Goal: Information Seeking & Learning: Learn about a topic

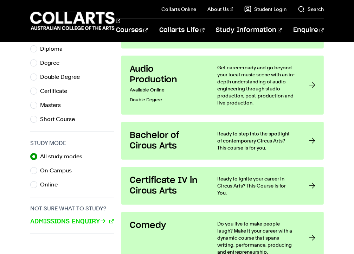
scroll to position [387, 0]
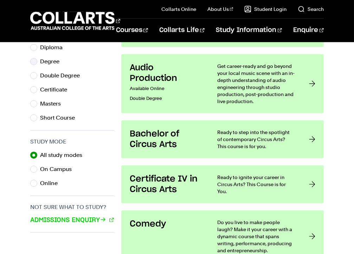
click at [39, 67] on div "Degree" at bounding box center [72, 62] width 84 height 10
click at [36, 107] on input "Masters" at bounding box center [33, 103] width 7 height 7
radio input "true"
click at [36, 107] on input "Masters" at bounding box center [33, 103] width 7 height 7
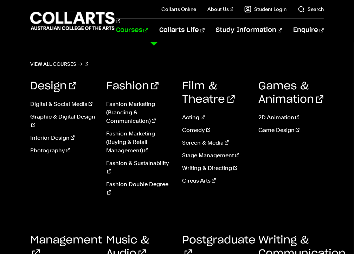
click at [146, 26] on link "Courses" at bounding box center [132, 30] width 32 height 23
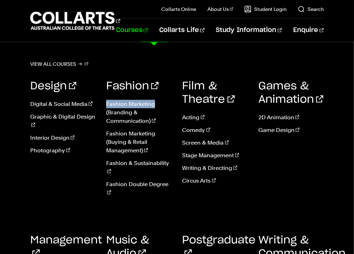
drag, startPoint x: 162, startPoint y: 88, endPoint x: 157, endPoint y: 98, distance: 10.9
click at [157, 98] on div "Fashion Fashion Marketing (Branding & Communication) Fashion Marketing (Buying …" at bounding box center [138, 141] width 65 height 144
click at [157, 98] on ul "Fashion Marketing (Branding & Communication) Fashion Marketing (Buying & Retail…" at bounding box center [138, 150] width 65 height 113
click at [170, 81] on h3 "Fashion" at bounding box center [138, 86] width 65 height 13
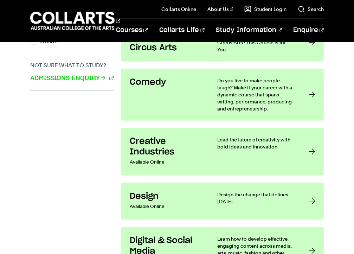
scroll to position [528, 0]
